Goal: Transaction & Acquisition: Purchase product/service

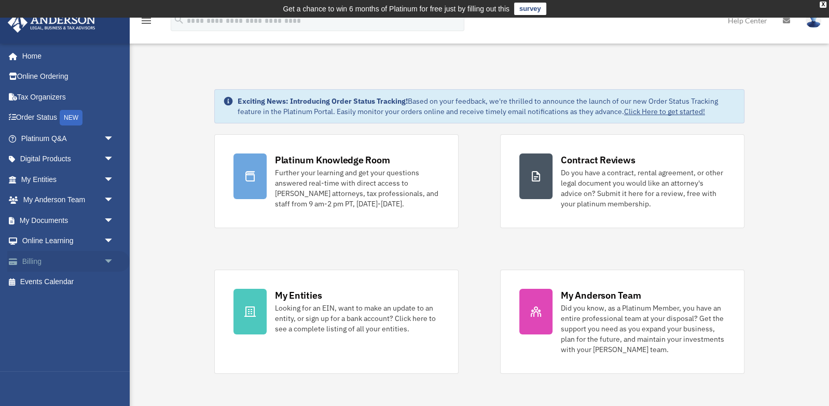
click at [58, 261] on link "Billing arrow_drop_down" at bounding box center [68, 261] width 122 height 21
click at [110, 259] on span "arrow_drop_down" at bounding box center [114, 261] width 21 height 21
click at [72, 287] on link "$ Open Invoices" at bounding box center [72, 282] width 115 height 21
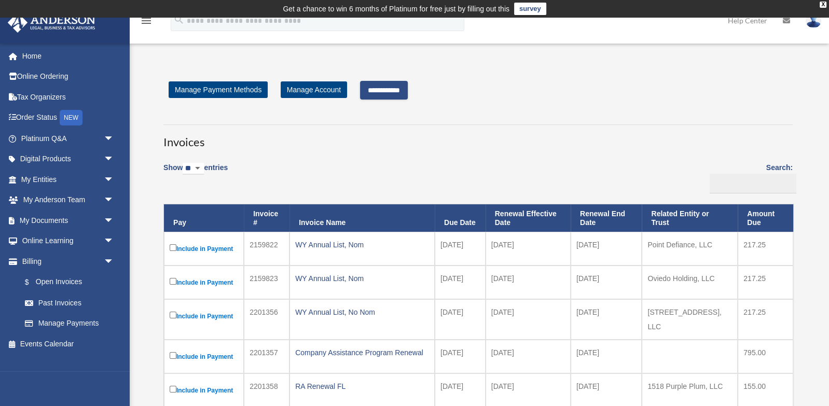
click at [380, 90] on input "**********" at bounding box center [384, 90] width 48 height 19
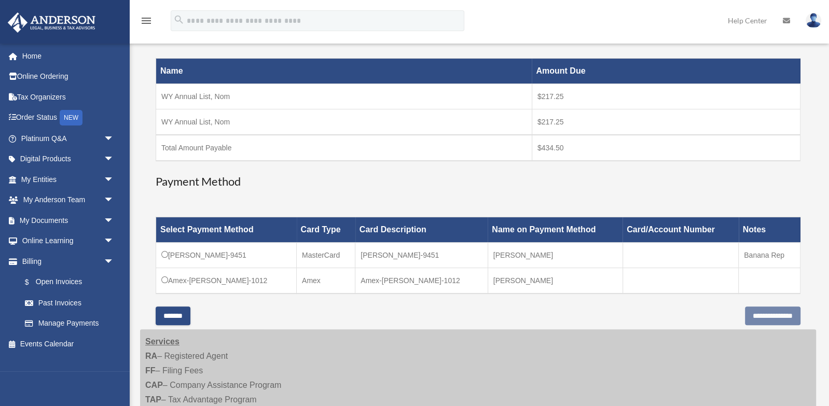
scroll to position [173, 0]
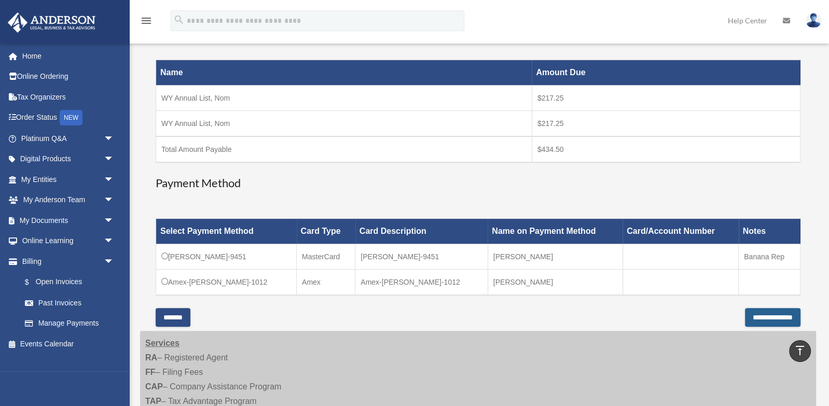
click at [745, 315] on input "**********" at bounding box center [773, 317] width 56 height 19
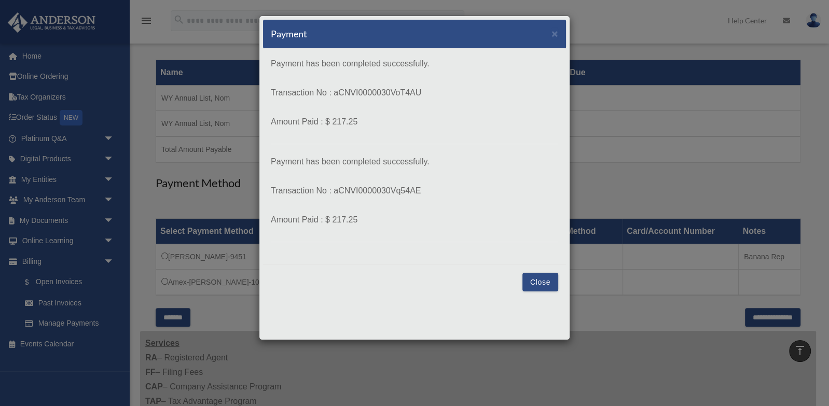
click at [549, 277] on button "Close" at bounding box center [541, 282] width 36 height 19
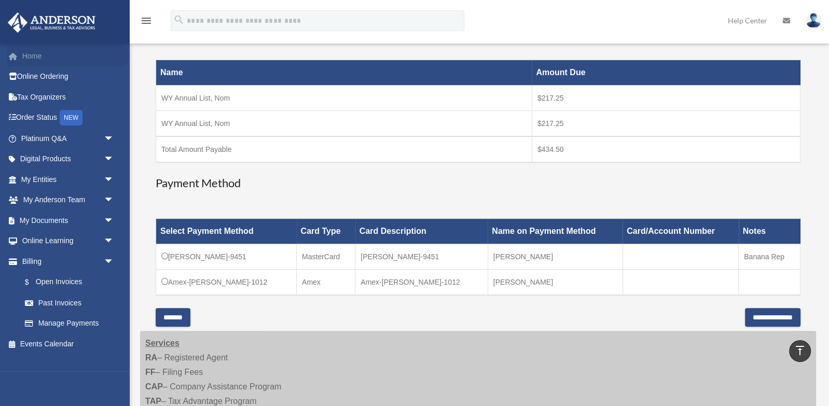
click at [41, 56] on link "Home" at bounding box center [68, 56] width 122 height 21
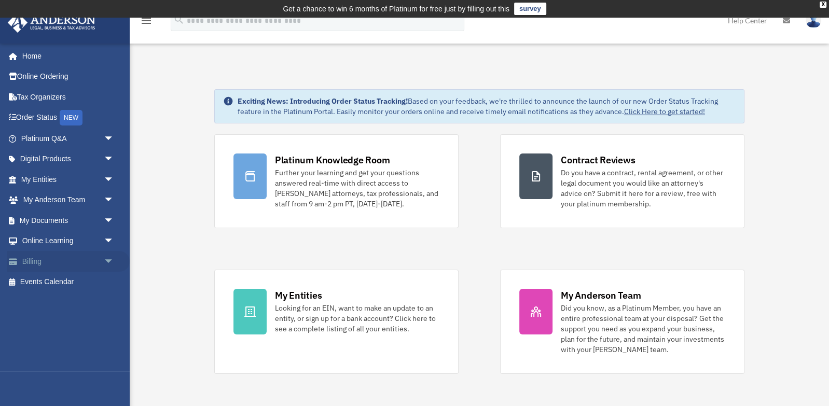
click at [49, 266] on link "Billing arrow_drop_down" at bounding box center [68, 261] width 122 height 21
click at [107, 264] on span "arrow_drop_down" at bounding box center [114, 261] width 21 height 21
click at [70, 279] on link "$ Open Invoices" at bounding box center [72, 282] width 115 height 21
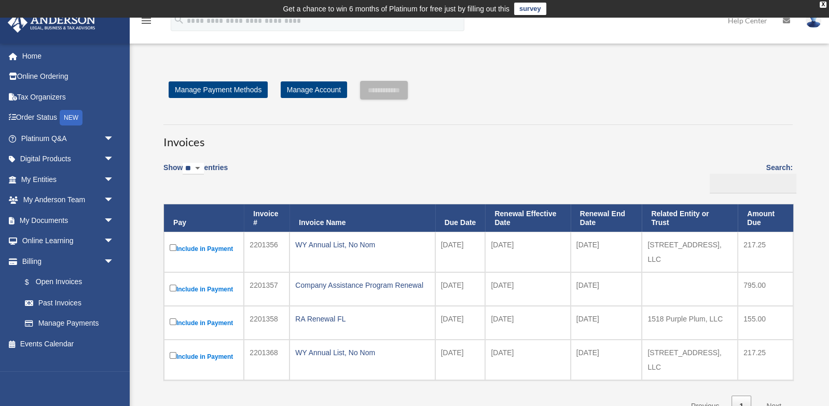
click at [814, 23] on img at bounding box center [814, 20] width 16 height 15
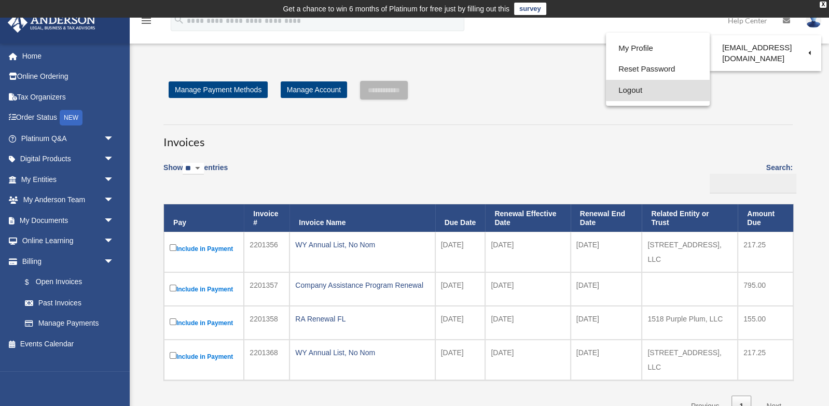
click at [633, 97] on link "Logout" at bounding box center [658, 90] width 104 height 21
